Goal: Task Accomplishment & Management: Manage account settings

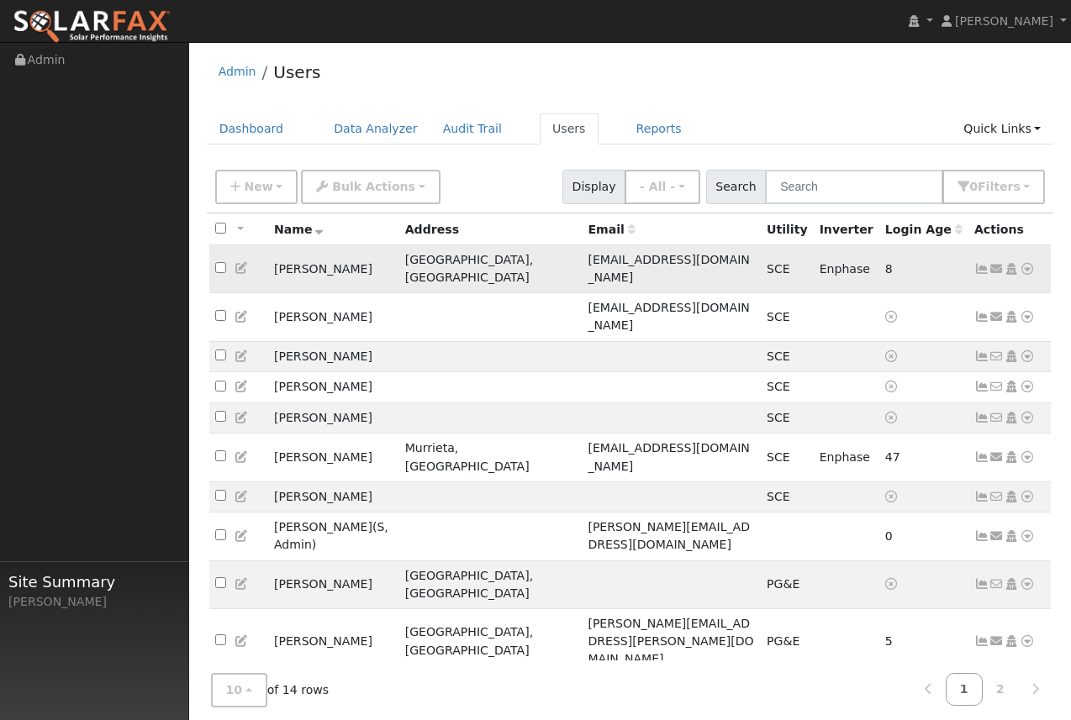
click at [304, 260] on td "[PERSON_NAME]" at bounding box center [333, 269] width 131 height 48
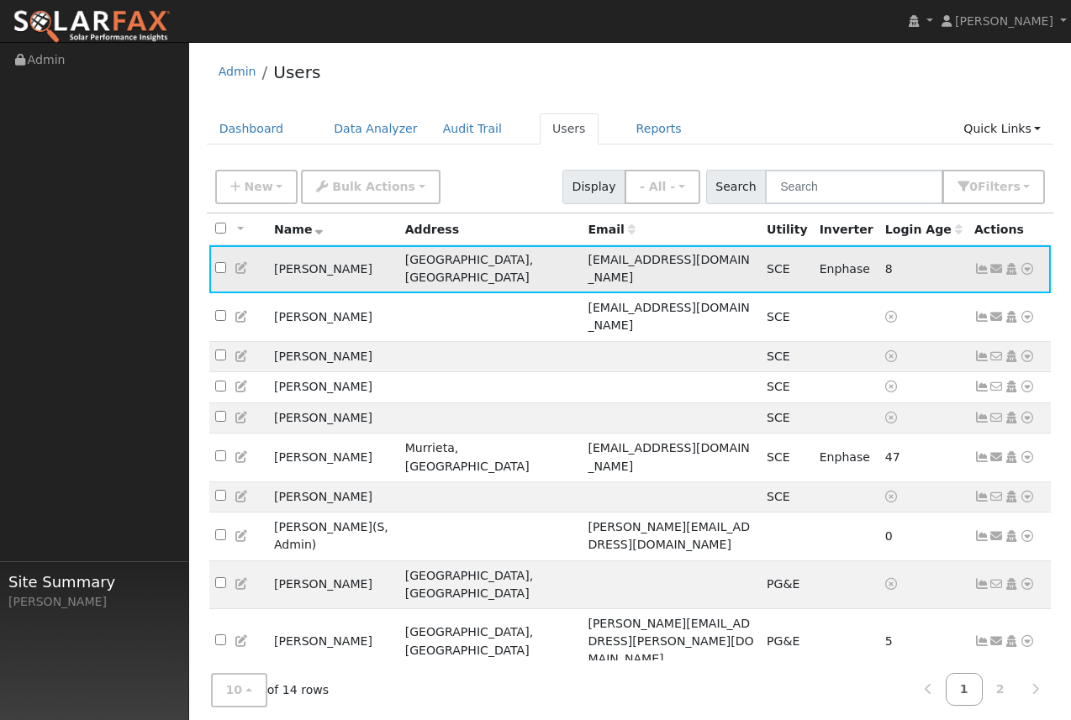
click at [981, 263] on icon at bounding box center [981, 269] width 15 height 12
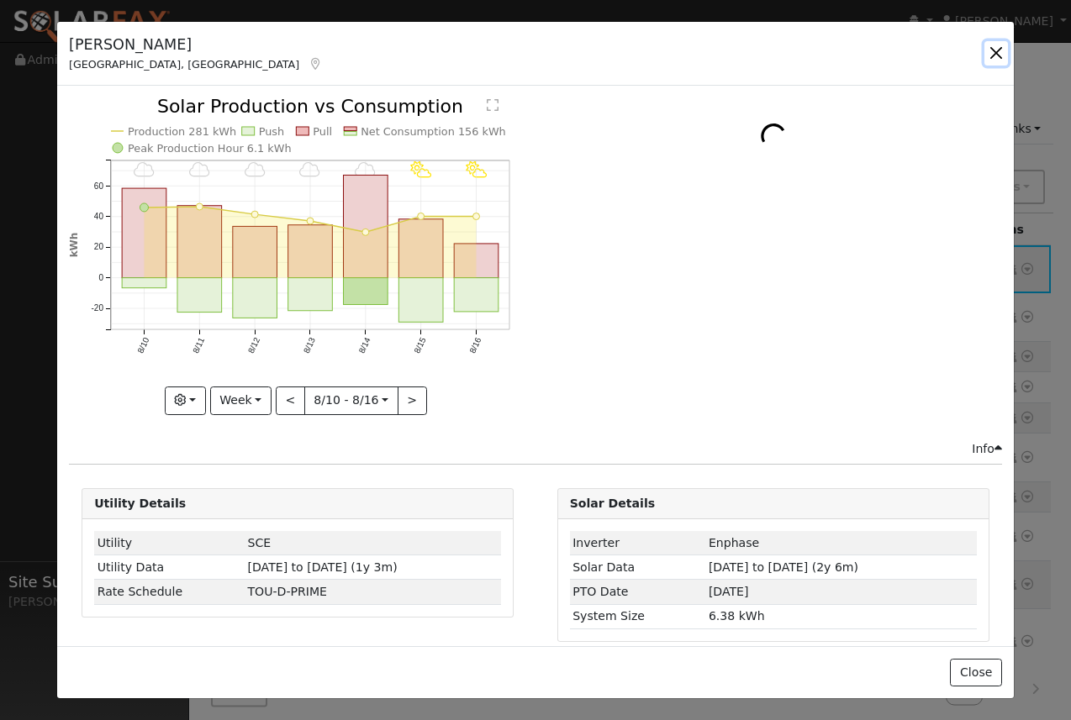
click at [989, 47] on button "button" at bounding box center [996, 53] width 24 height 24
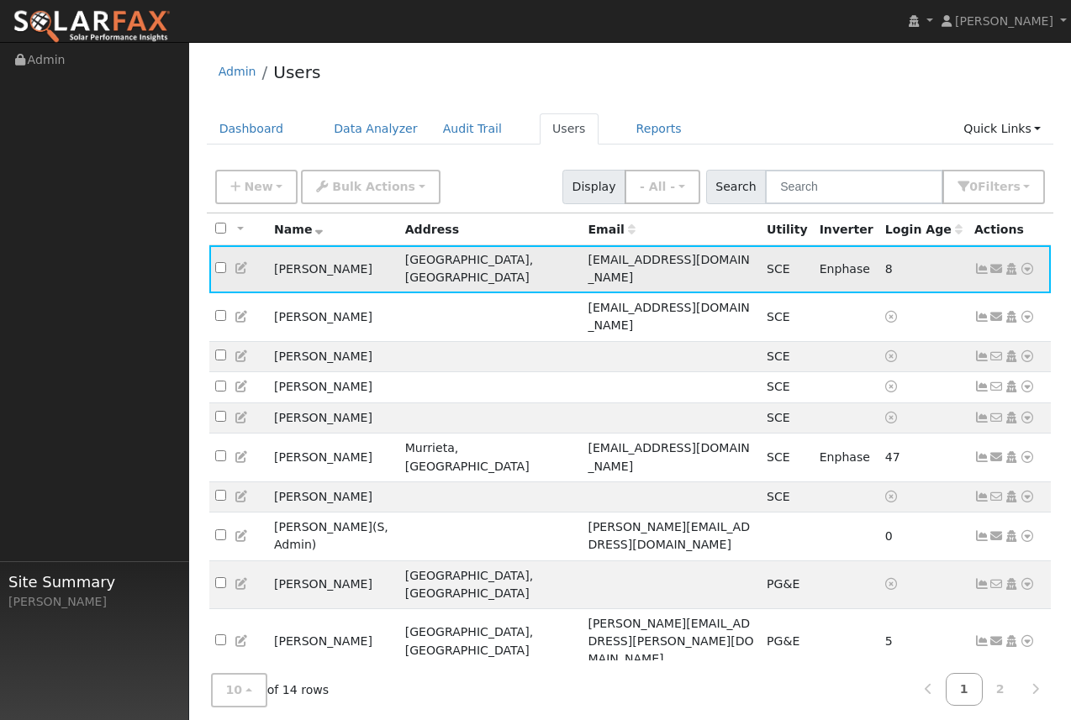
click at [1020, 264] on icon at bounding box center [1027, 269] width 15 height 12
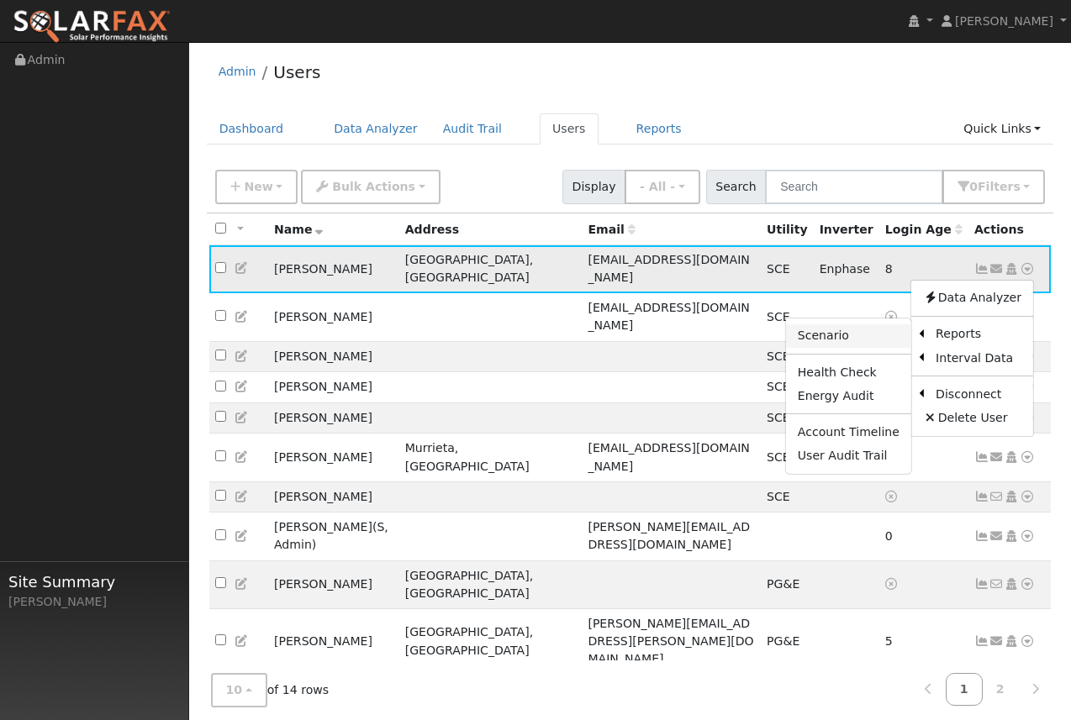
click at [870, 325] on link "Scenario" at bounding box center [848, 336] width 125 height 24
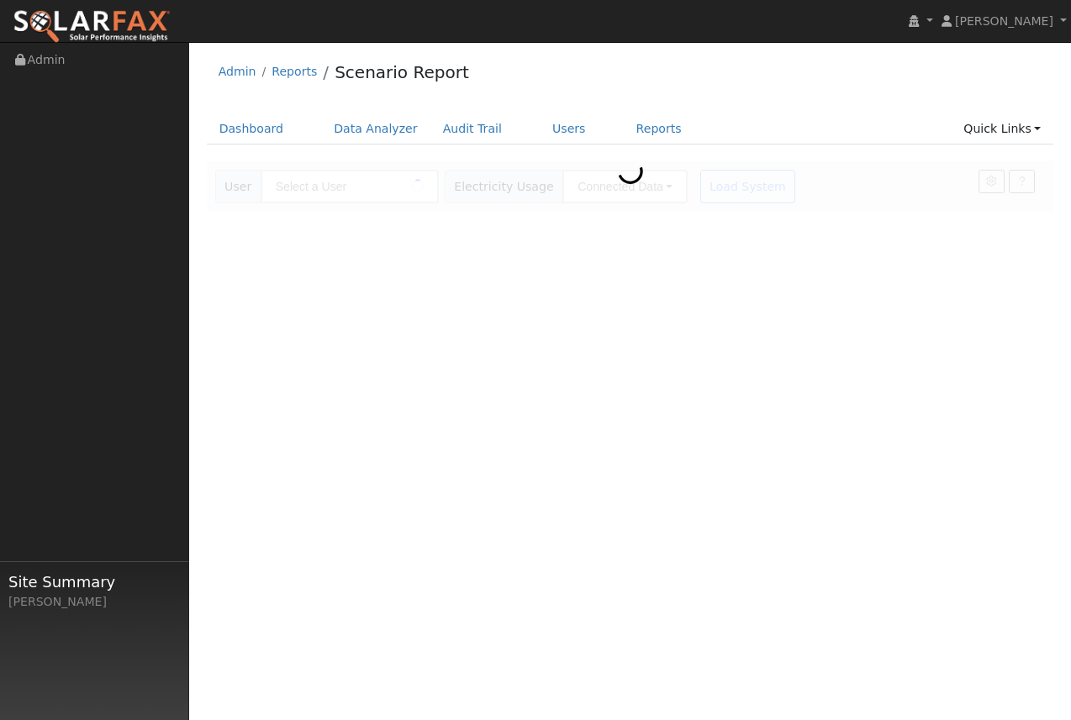
type input "[PERSON_NAME]"
type input "Southern [US_STATE] Edison"
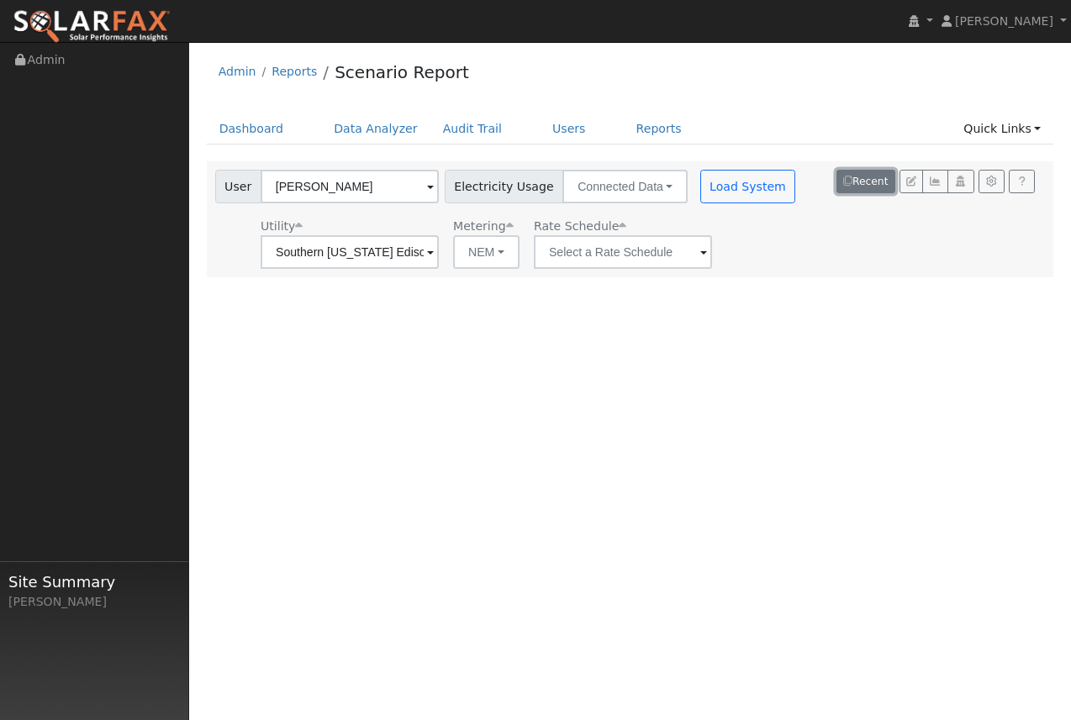
click at [857, 177] on button "Recent" at bounding box center [865, 182] width 59 height 24
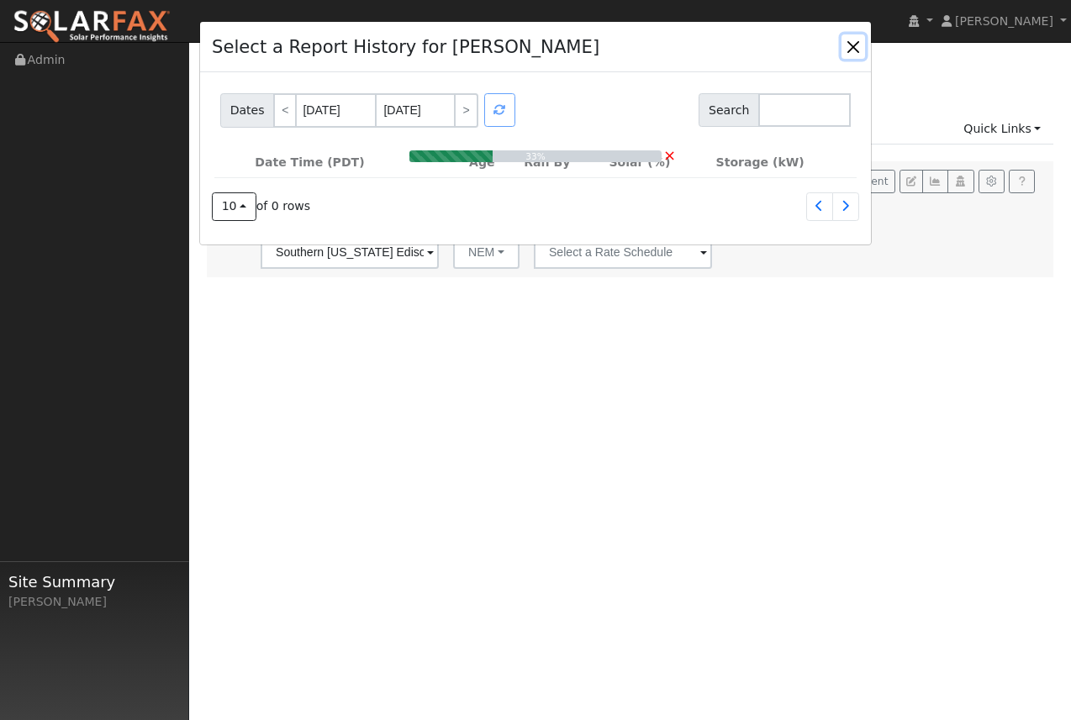
click at [849, 48] on button "button" at bounding box center [853, 46] width 24 height 24
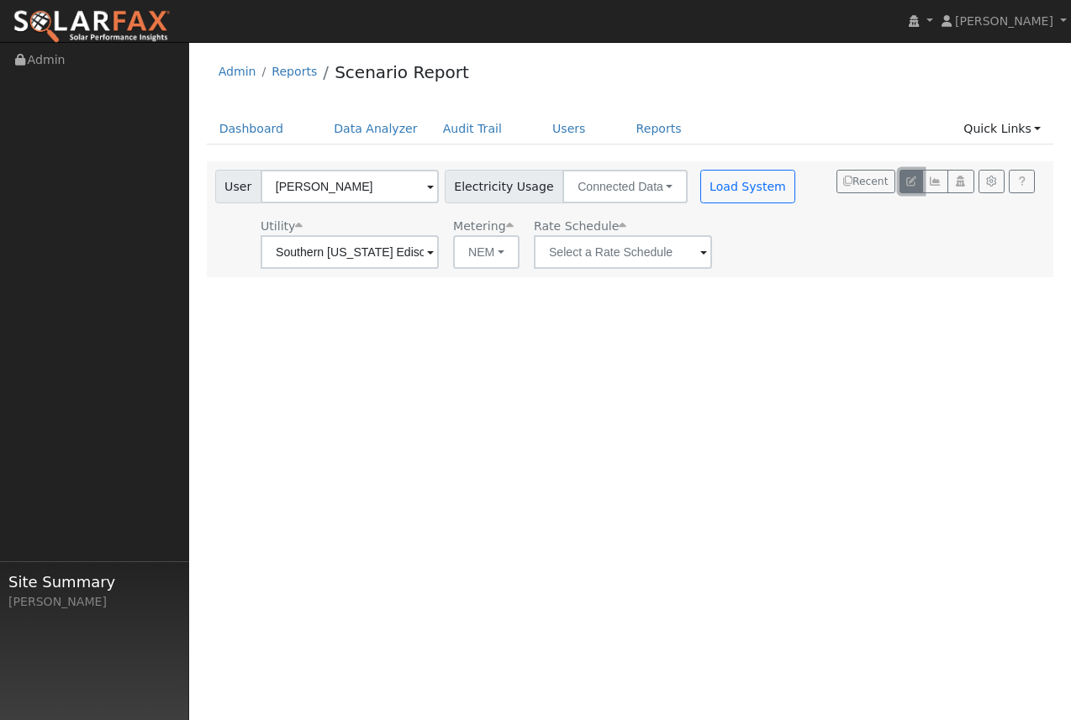
click at [910, 189] on button "button" at bounding box center [911, 182] width 24 height 24
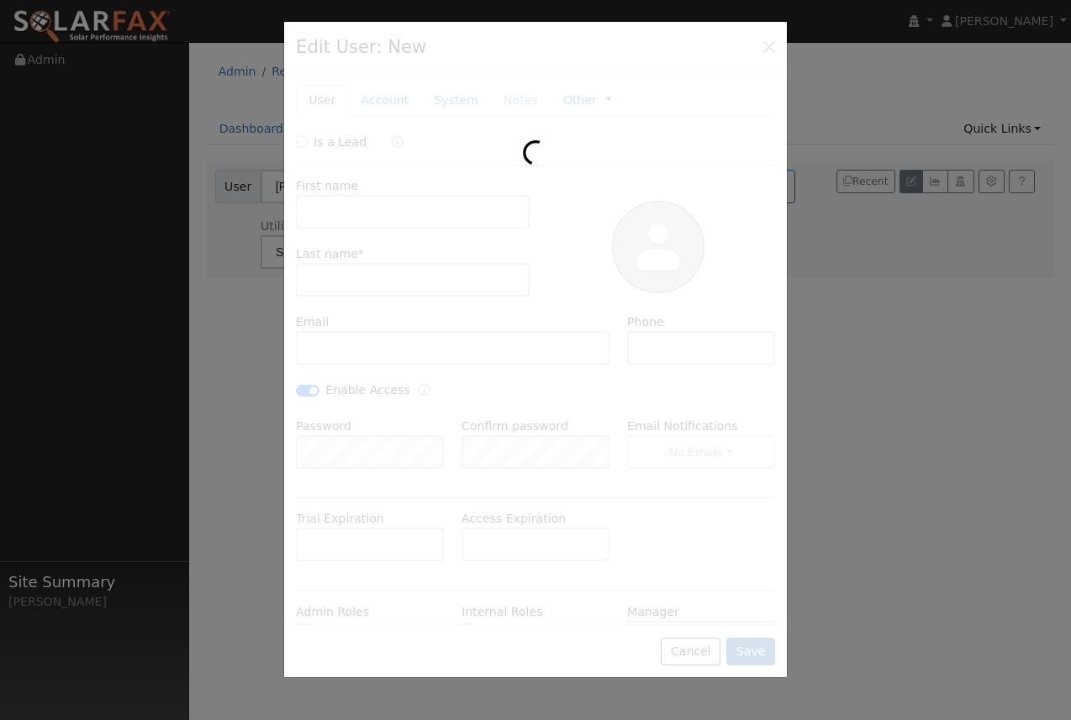
type input "[PERSON_NAME]"
type input "[EMAIL_ADDRESS][DOMAIN_NAME]"
type input "[PHONE_NUMBER]"
checkbox input "true"
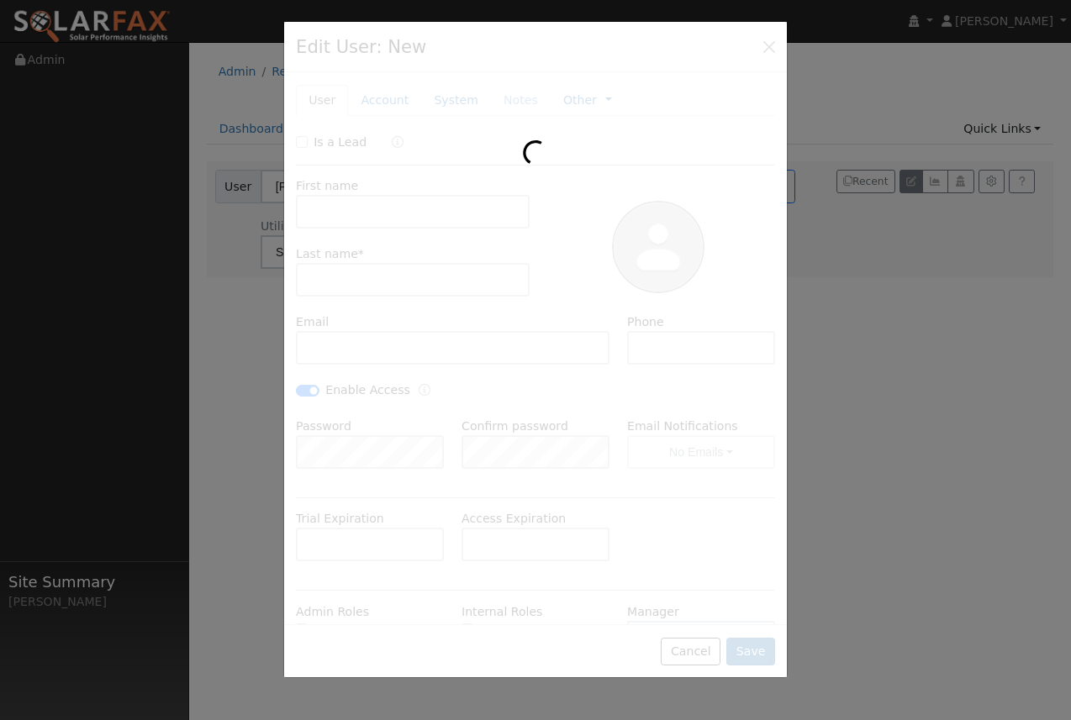
type input "Default Account"
type input "[STREET_ADDRESS][PERSON_NAME]"
type input "[GEOGRAPHIC_DATA]"
type input "CA"
type input "92646"
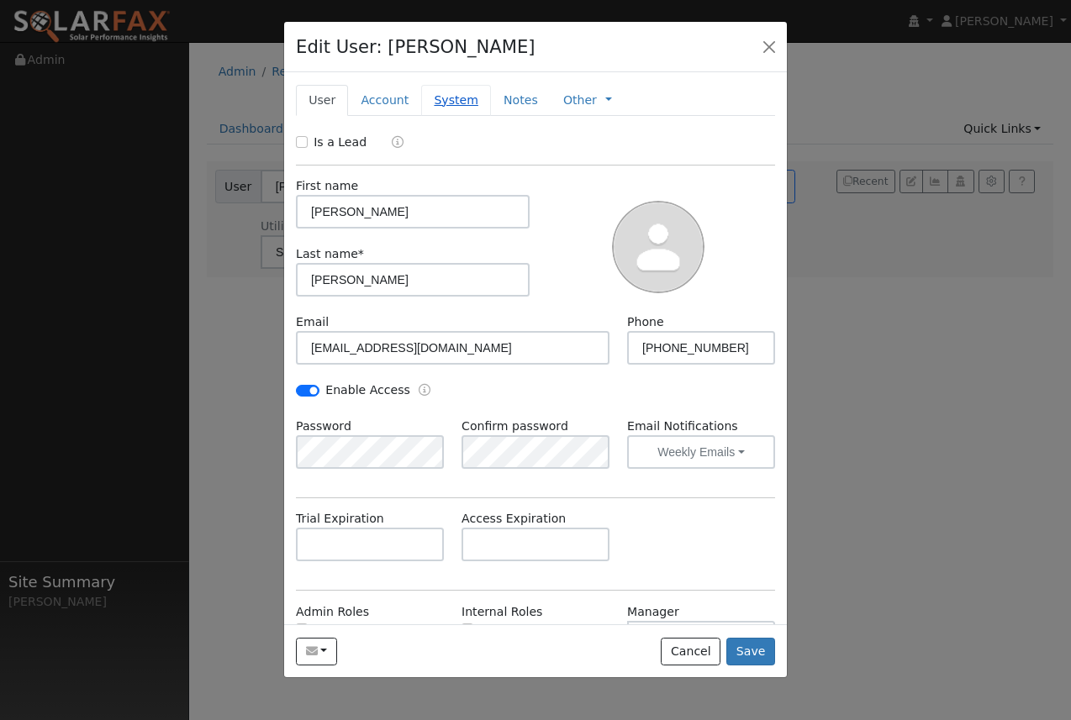
click at [454, 94] on link "System" at bounding box center [456, 100] width 70 height 31
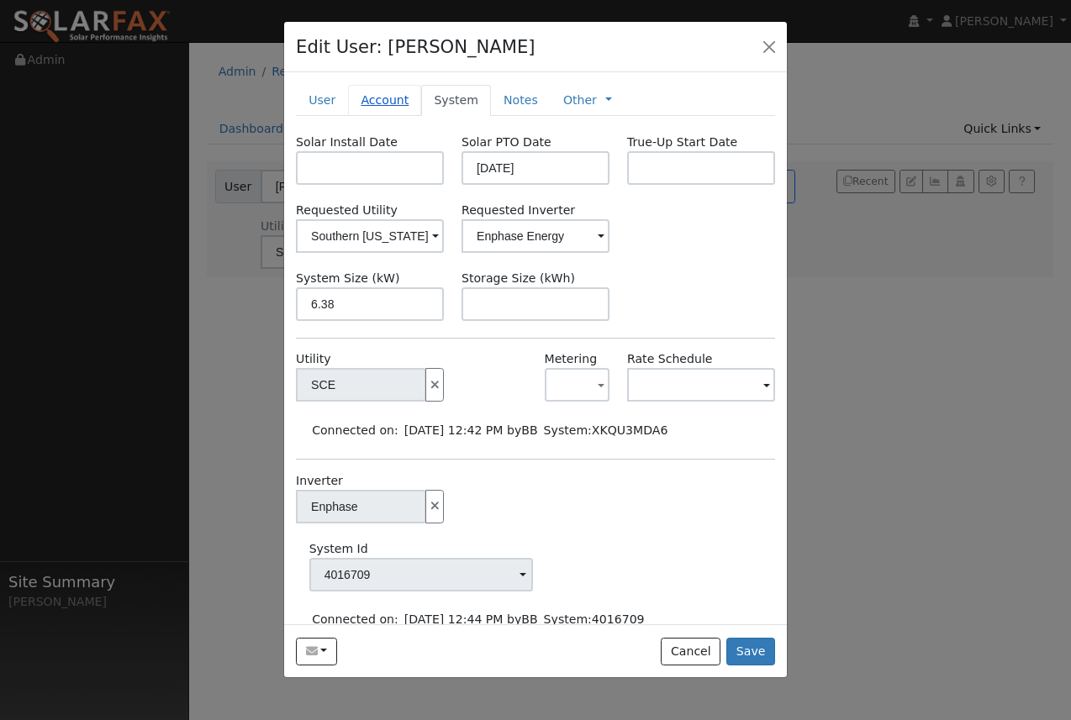
click at [378, 108] on link "Account" at bounding box center [384, 100] width 73 height 31
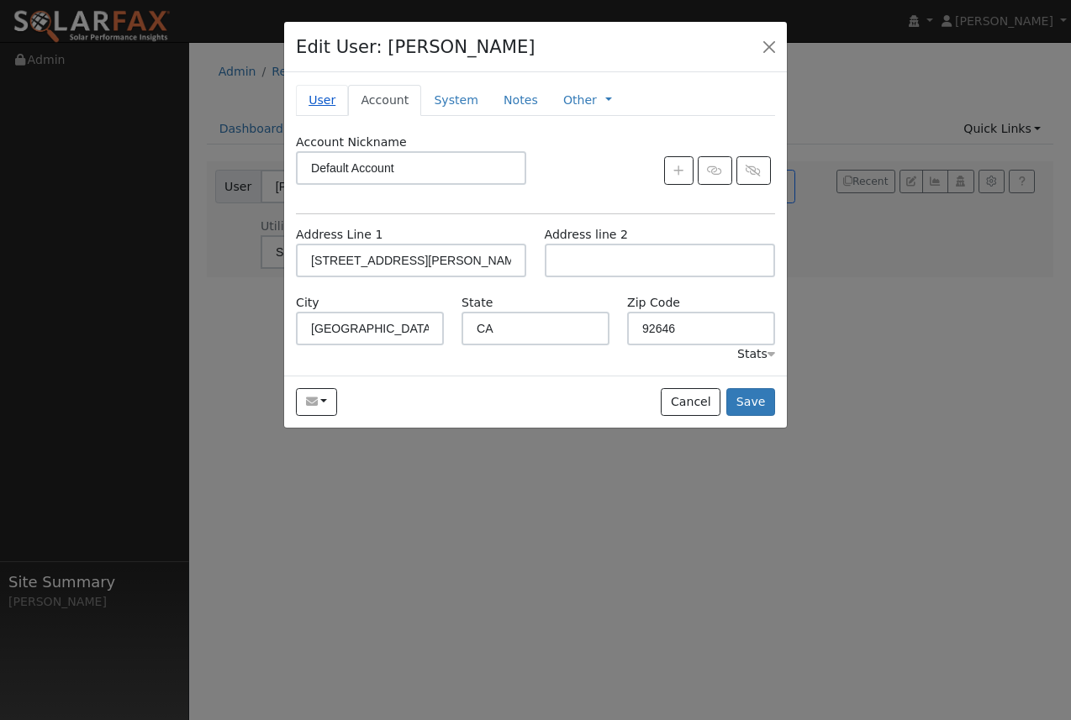
click at [321, 110] on link "User" at bounding box center [322, 100] width 52 height 31
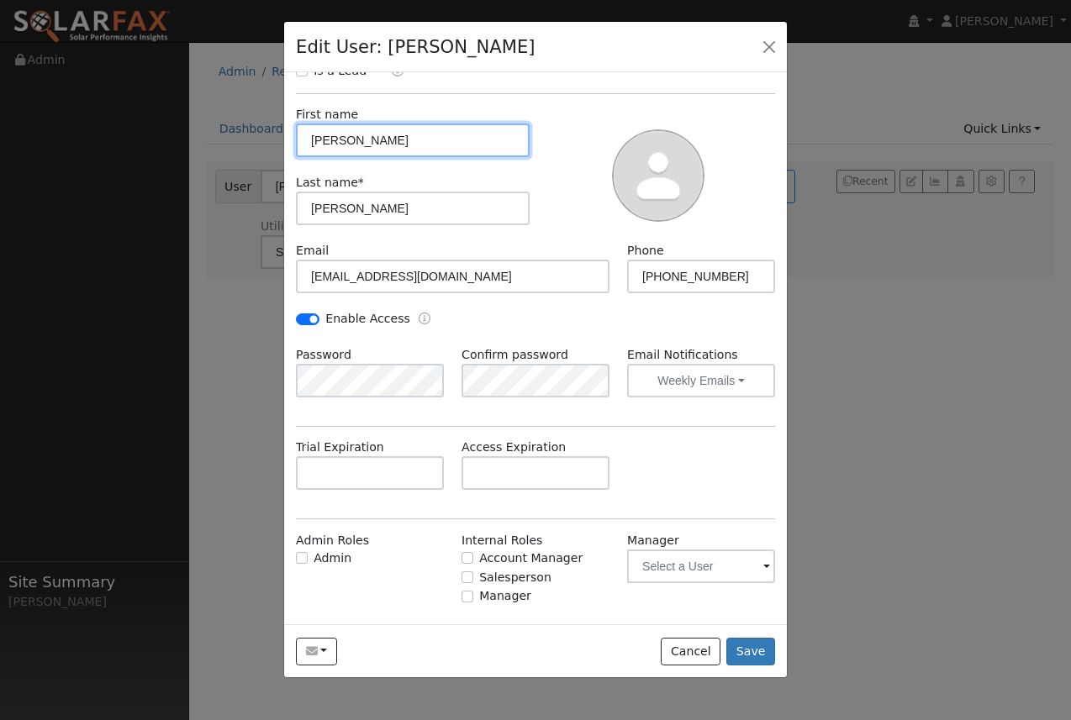
scroll to position [100, 0]
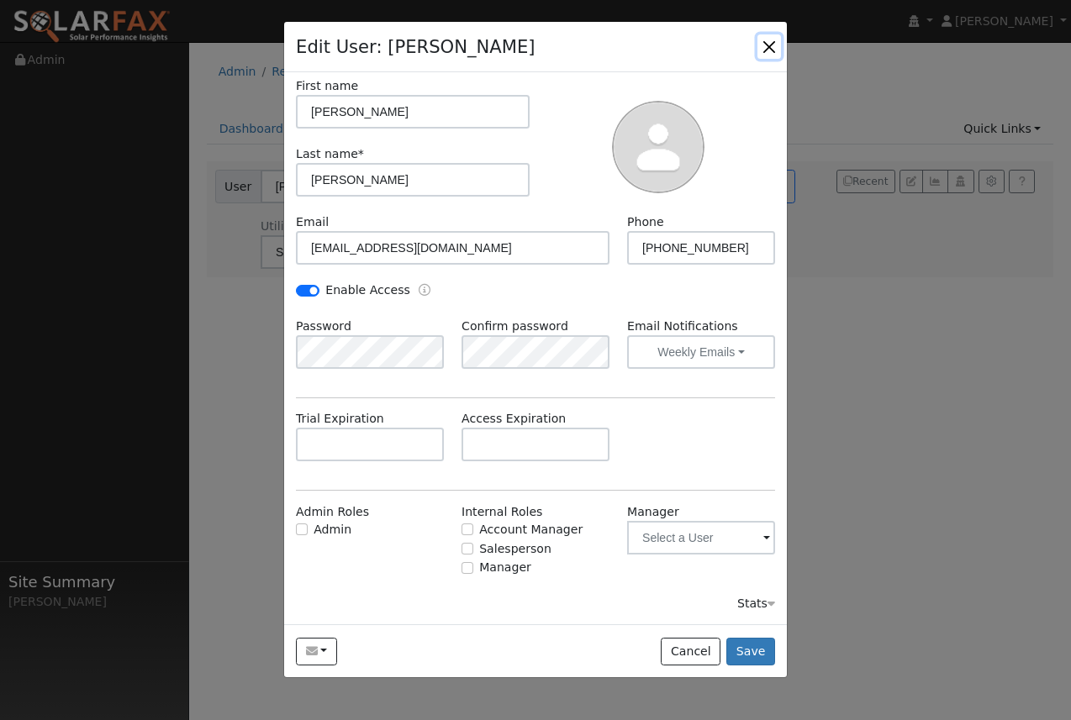
click at [768, 53] on button "button" at bounding box center [769, 46] width 24 height 24
